Goal: Information Seeking & Learning: Learn about a topic

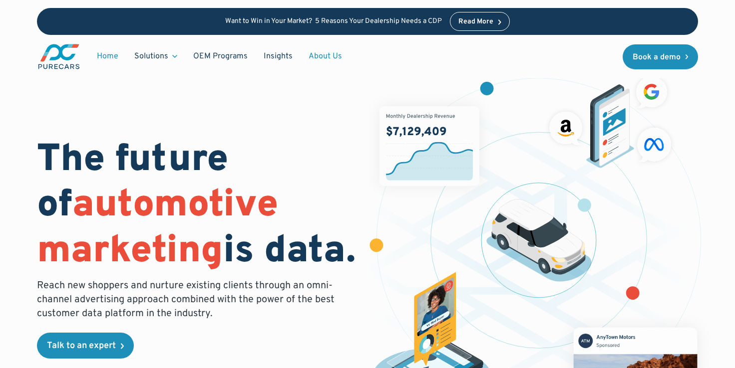
click at [314, 57] on link "About Us" at bounding box center [325, 56] width 49 height 19
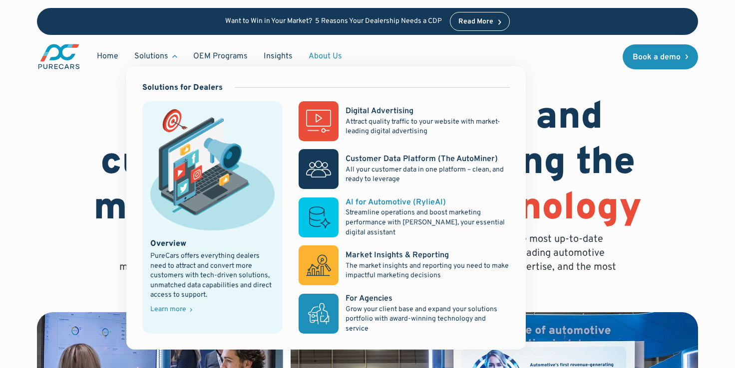
click at [393, 217] on p "Streamline operations and boost marketing performance with [PERSON_NAME], your …" at bounding box center [427, 222] width 164 height 29
